Goal: Information Seeking & Learning: Learn about a topic

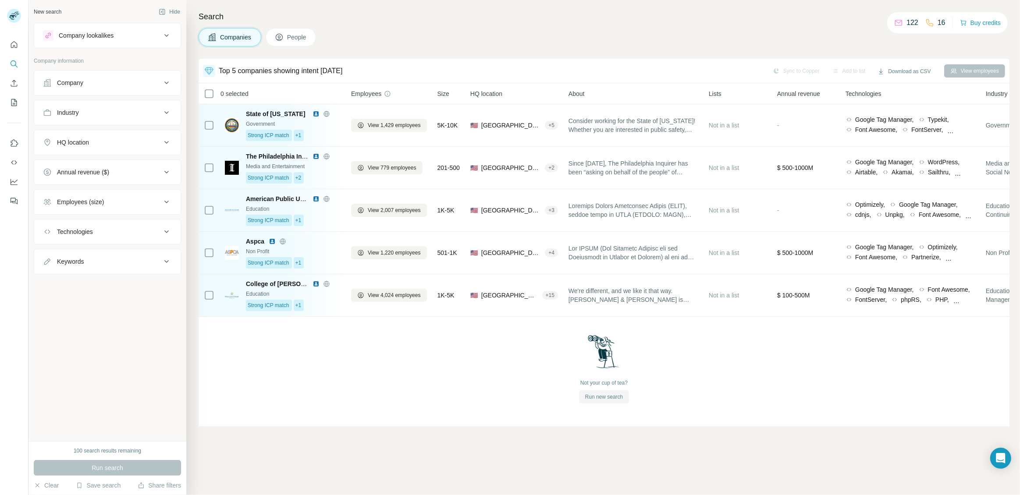
click at [605, 399] on span "Run new search" at bounding box center [604, 397] width 38 height 8
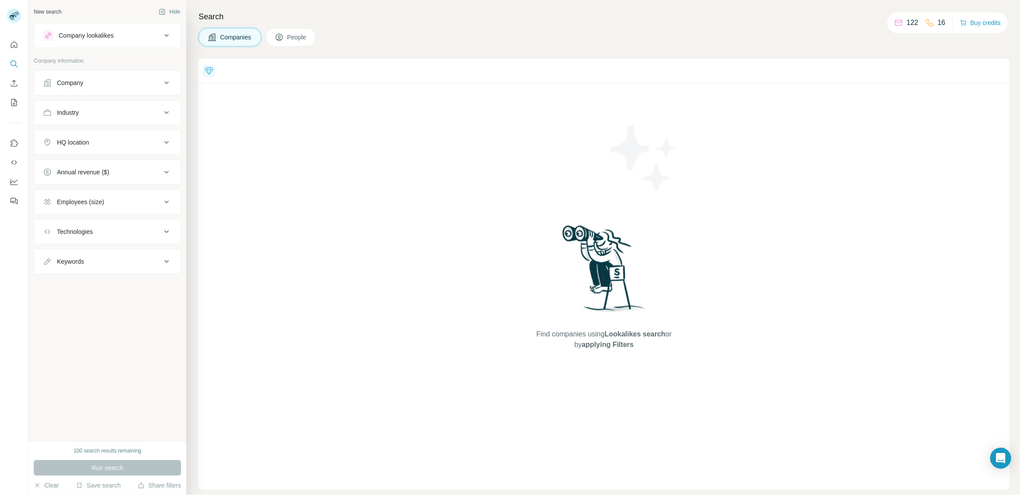
click at [213, 75] on icon at bounding box center [209, 71] width 11 height 11
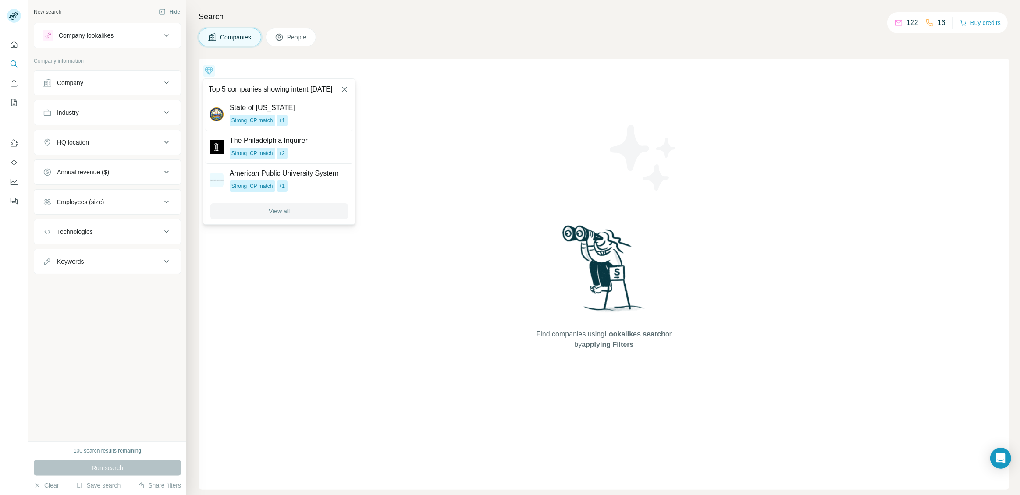
click at [289, 211] on span "View all" at bounding box center [279, 211] width 21 height 9
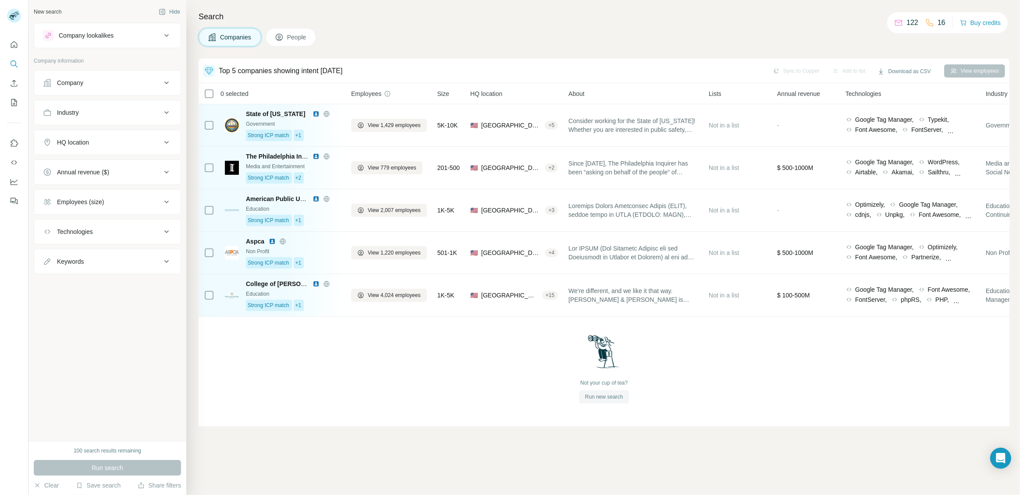
click at [604, 399] on span "Run new search" at bounding box center [604, 397] width 38 height 8
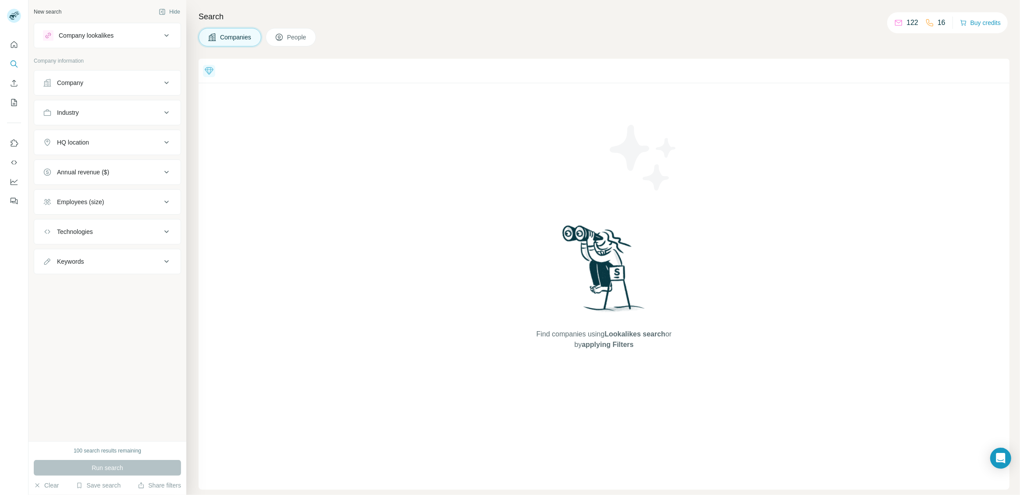
click at [289, 38] on span "People" at bounding box center [297, 37] width 20 height 9
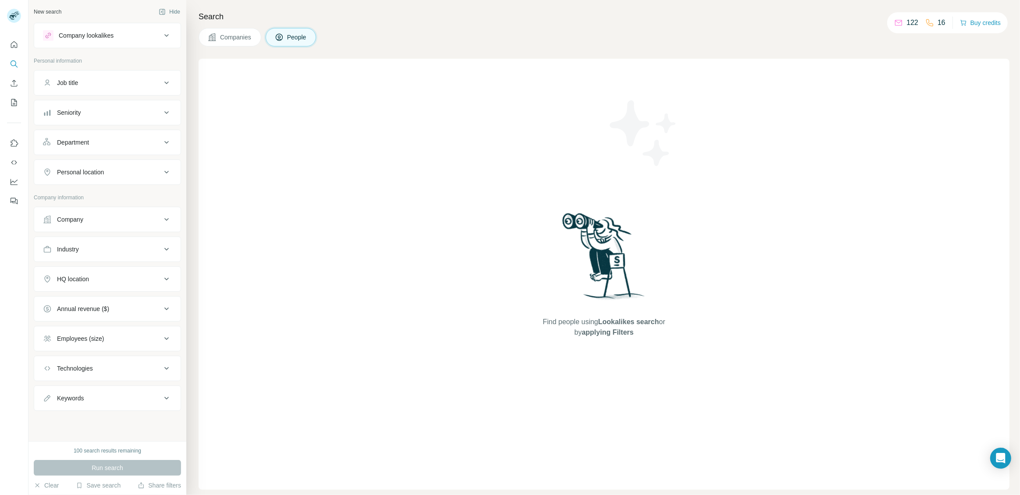
click at [227, 41] on span "Companies" at bounding box center [236, 37] width 32 height 9
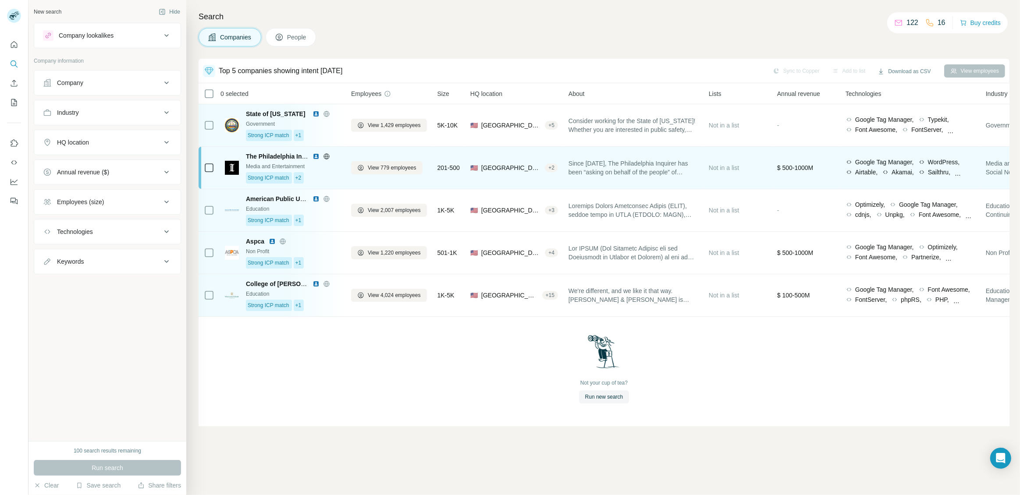
click at [317, 157] on img at bounding box center [316, 156] width 7 height 7
click at [377, 167] on span "View 779 employees" at bounding box center [392, 168] width 49 height 8
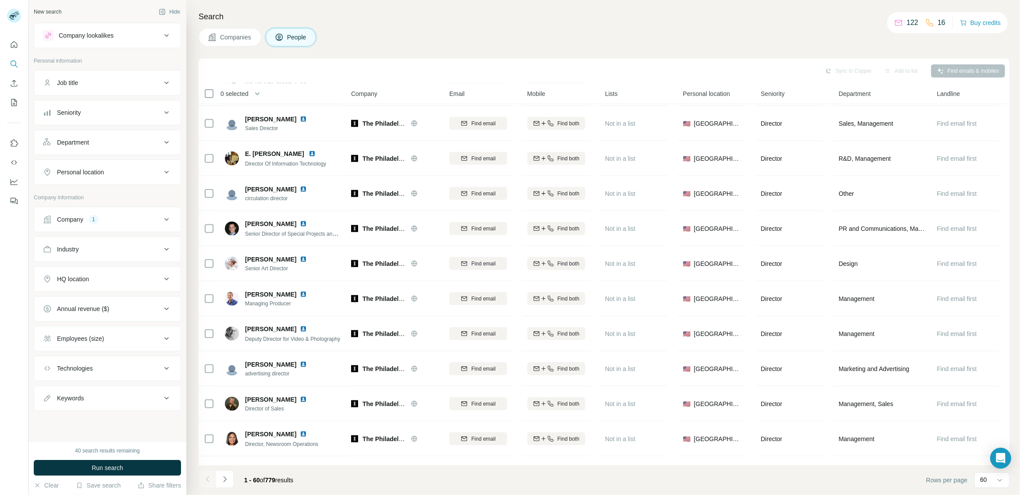
scroll to position [1747, 0]
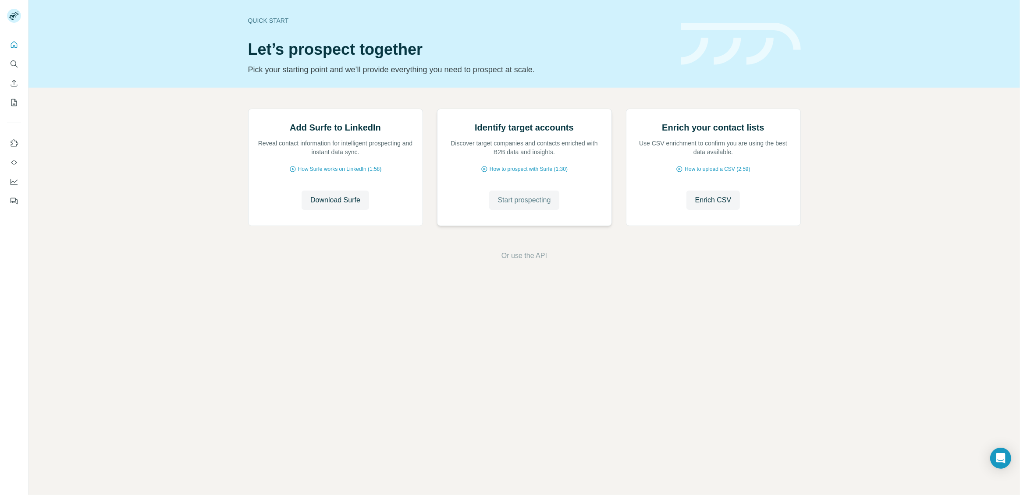
click at [536, 206] on span "Start prospecting" at bounding box center [524, 200] width 53 height 11
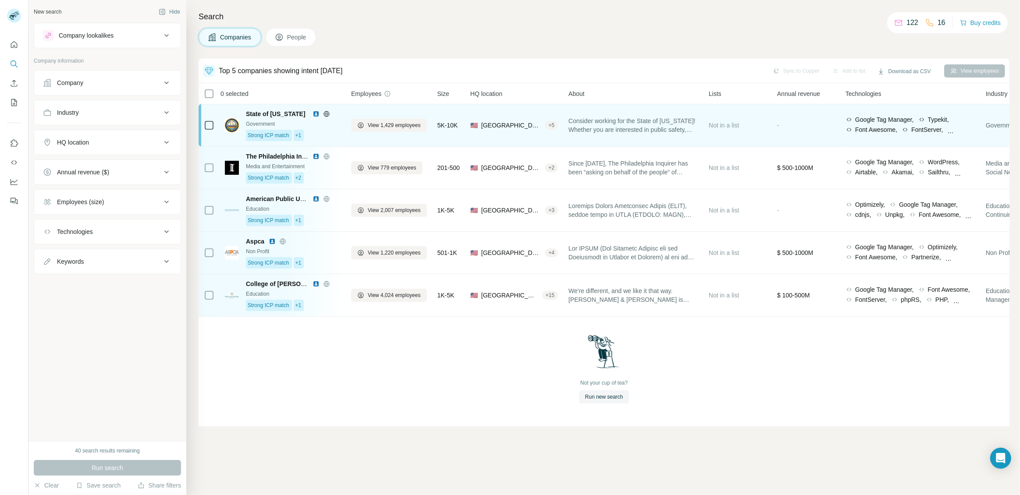
click at [283, 115] on span "State of [US_STATE]" at bounding box center [276, 113] width 60 height 7
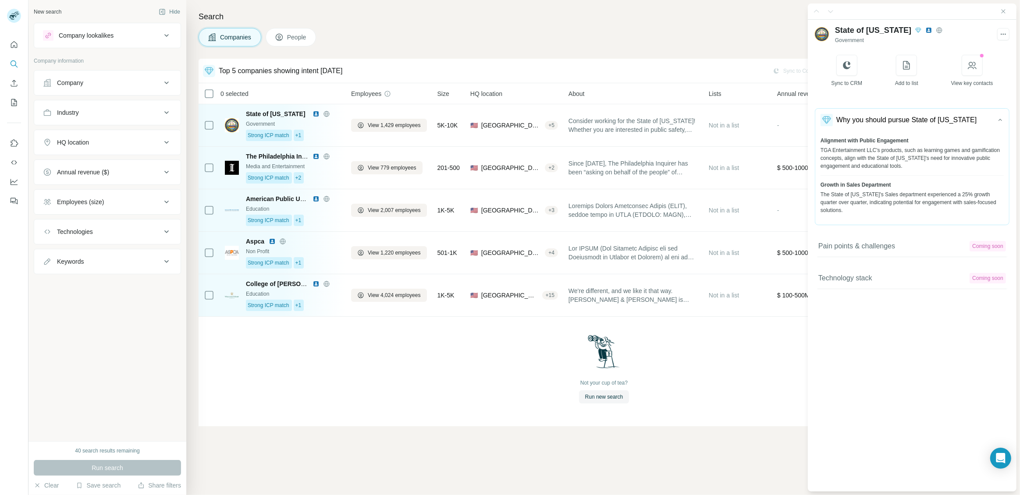
click at [744, 373] on div "Not your cup of tea? Run new search" at bounding box center [604, 369] width 811 height 104
click at [1004, 14] on icon "Close side panel" at bounding box center [1003, 11] width 7 height 7
